Goal: Task Accomplishment & Management: Use online tool/utility

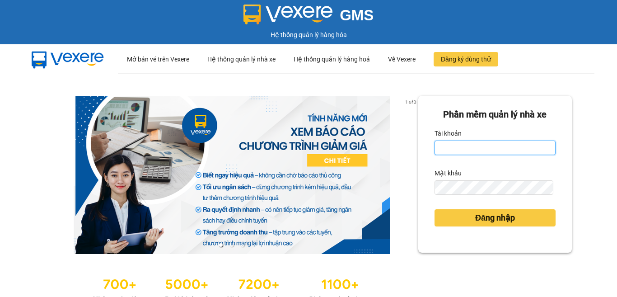
click at [452, 146] on input "Tài khoản" at bounding box center [494, 147] width 121 height 14
type input "bichhang.trangngocphat"
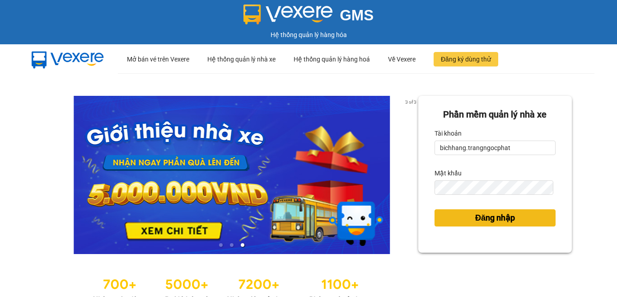
click at [483, 217] on span "Đăng nhập" at bounding box center [495, 217] width 40 height 13
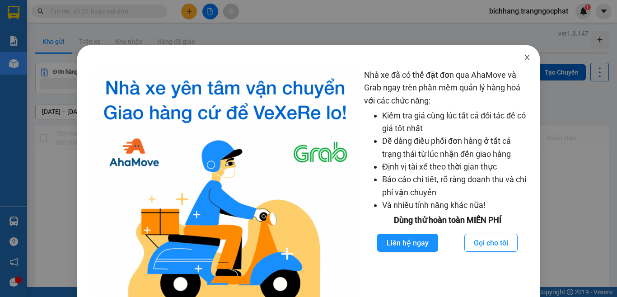
click at [516, 57] on span "Close" at bounding box center [526, 57] width 25 height 25
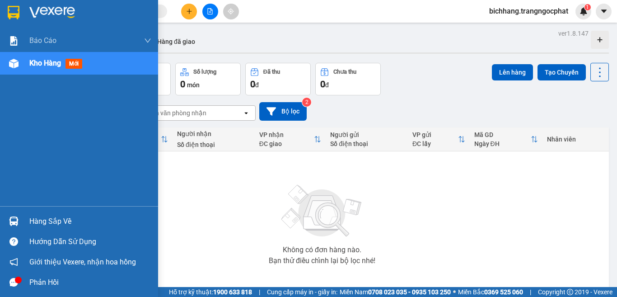
click at [47, 223] on div "Hàng sắp về" at bounding box center [90, 221] width 122 height 14
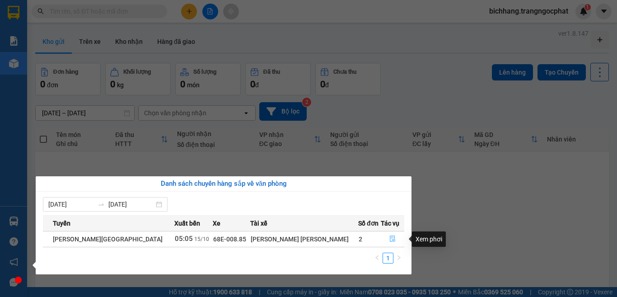
click at [382, 242] on button "button" at bounding box center [392, 239] width 23 height 14
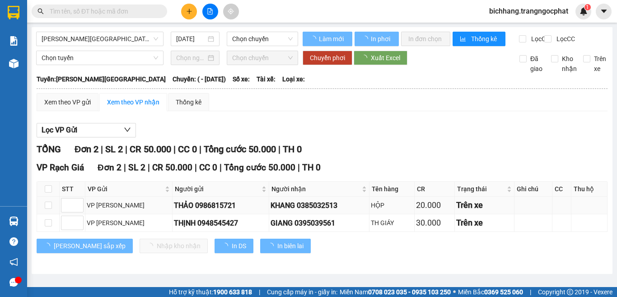
type input "[DATE]"
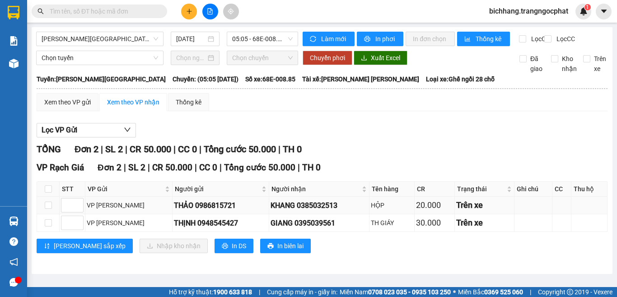
click at [307, 211] on div "KHANG 0385032513" at bounding box center [318, 205] width 97 height 11
copy div "0385032513"
click at [289, 228] on div "GIANG 0395039561" at bounding box center [318, 222] width 97 height 11
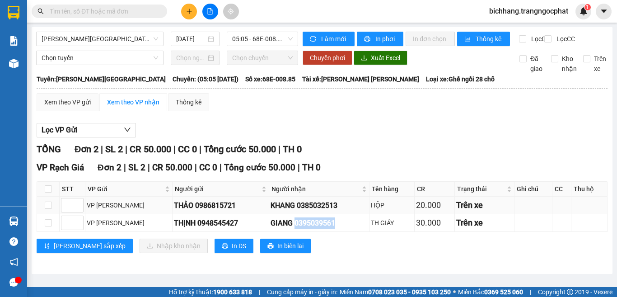
copy div "0395039561"
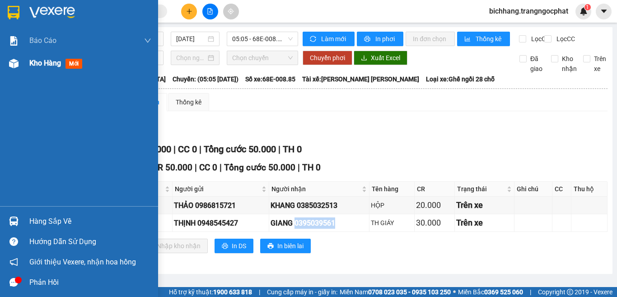
click at [36, 62] on span "Kho hàng" at bounding box center [45, 63] width 32 height 9
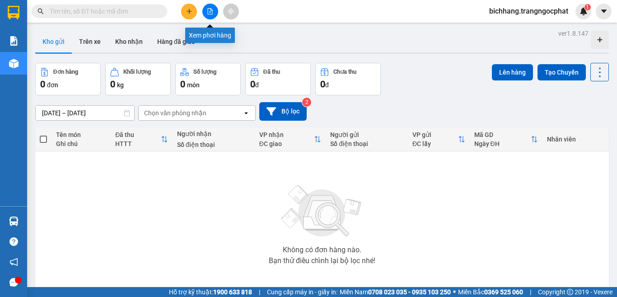
click at [210, 12] on icon "file-add" at bounding box center [210, 11] width 6 height 6
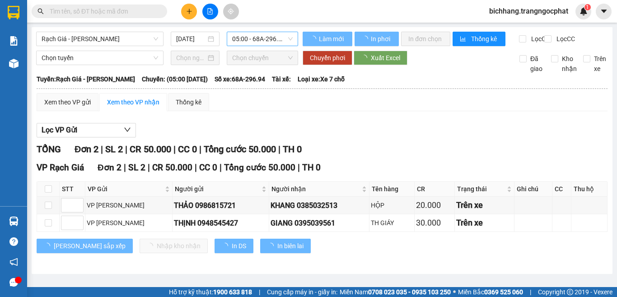
click at [246, 39] on span "05:00 - 68A-296.94" at bounding box center [262, 39] width 61 height 14
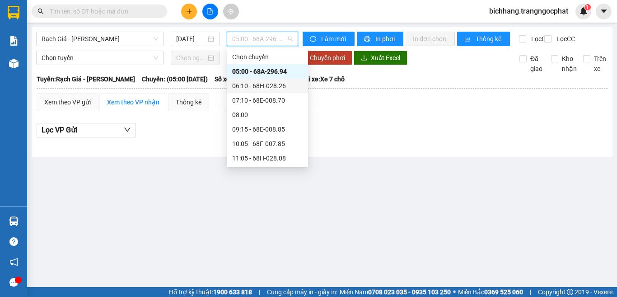
click at [270, 85] on div "06:10 - 68H-028.26" at bounding box center [267, 86] width 70 height 10
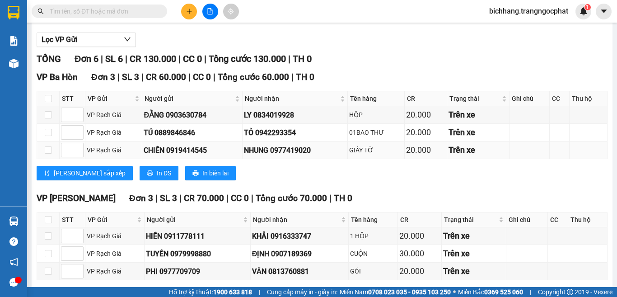
scroll to position [138, 0]
